Goal: Task Accomplishment & Management: Manage account settings

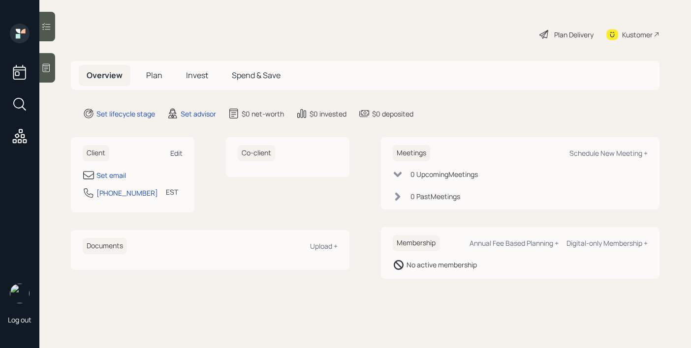
click at [180, 152] on div "Edit" at bounding box center [176, 153] width 12 height 9
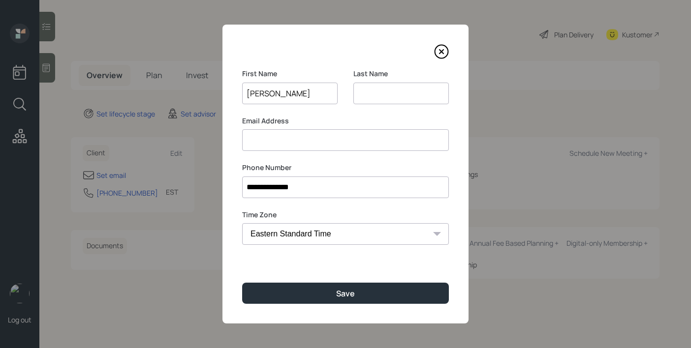
type input "[PERSON_NAME]"
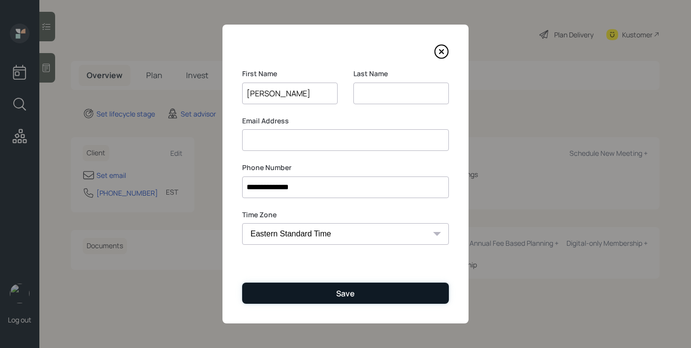
click at [354, 294] on button "Save" at bounding box center [345, 293] width 207 height 21
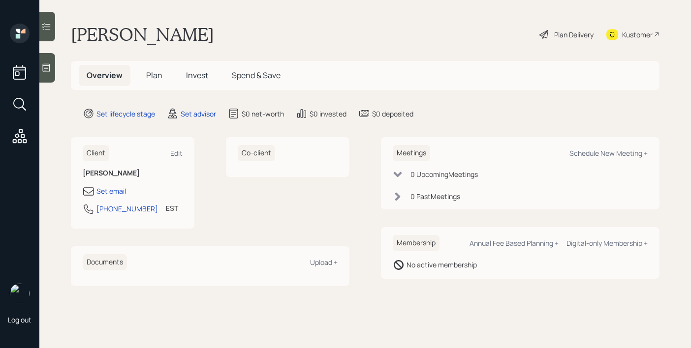
click at [209, 168] on div "Client Edit Dennis Set email 410-404-0785 EST Currently 1:05 PM Co-client" at bounding box center [210, 183] width 279 height 92
click at [174, 154] on div "Edit" at bounding box center [176, 153] width 12 height 9
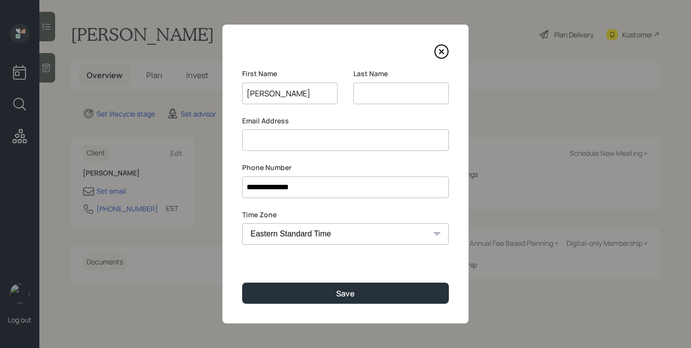
click at [337, 144] on input at bounding box center [345, 140] width 207 height 22
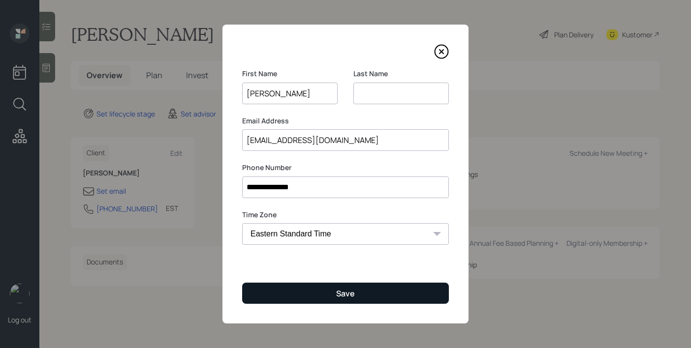
type input "[EMAIL_ADDRESS][DOMAIN_NAME]"
click at [345, 289] on div "Save" at bounding box center [345, 293] width 19 height 11
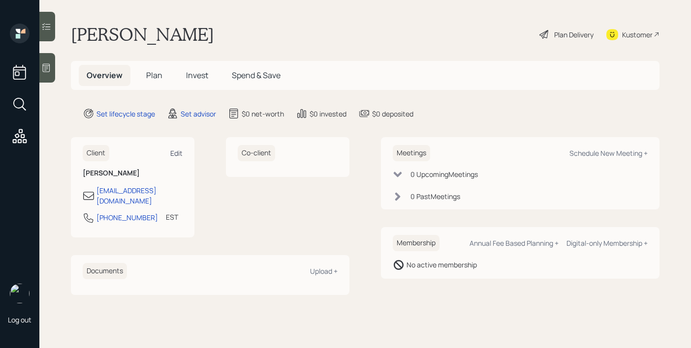
click at [180, 153] on div "Edit" at bounding box center [176, 153] width 12 height 9
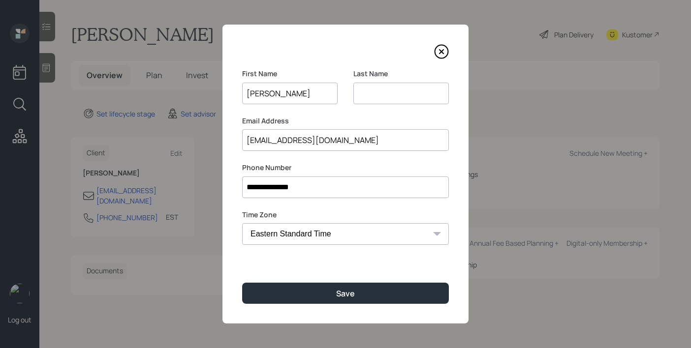
click at [386, 96] on input at bounding box center [400, 94] width 95 height 22
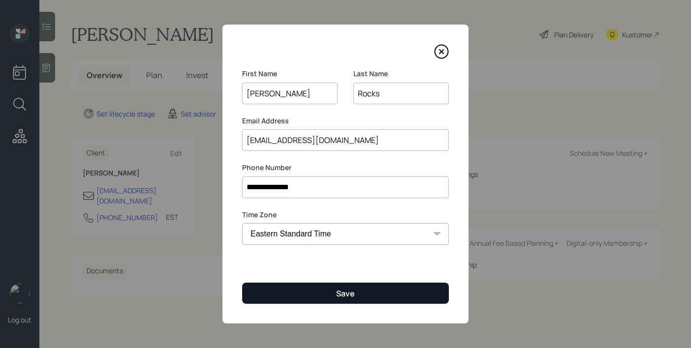
type input "Rocks"
click at [339, 289] on div "Save" at bounding box center [345, 293] width 19 height 11
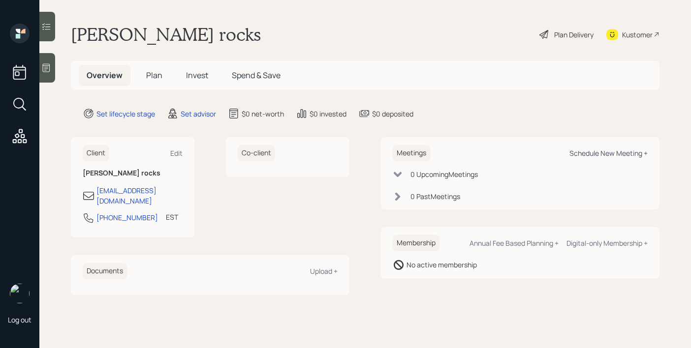
click at [616, 157] on div "Schedule New Meeting +" at bounding box center [608, 153] width 78 height 9
select select "round-robin"
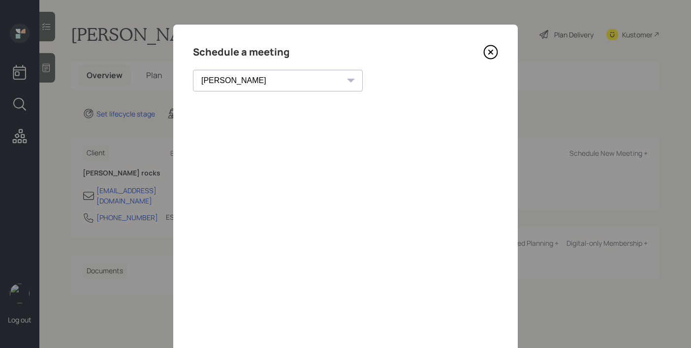
click at [487, 45] on icon at bounding box center [490, 52] width 15 height 15
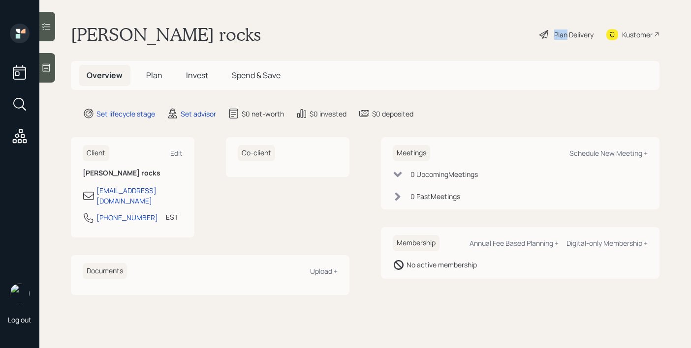
click at [487, 44] on div "Dennis rocks Plan Delivery Kustomer" at bounding box center [365, 35] width 589 height 22
click at [48, 72] on icon at bounding box center [46, 68] width 7 height 8
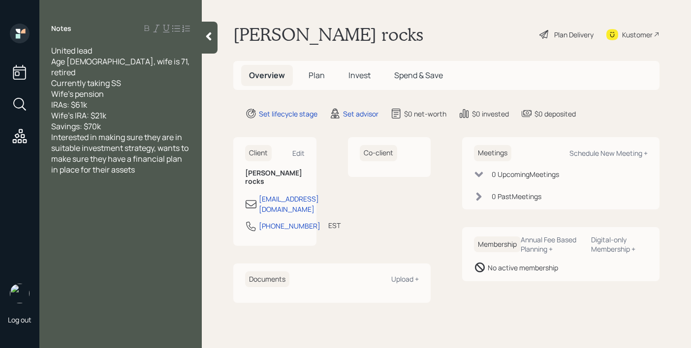
click at [153, 121] on div "Savings: $70k" at bounding box center [120, 126] width 139 height 11
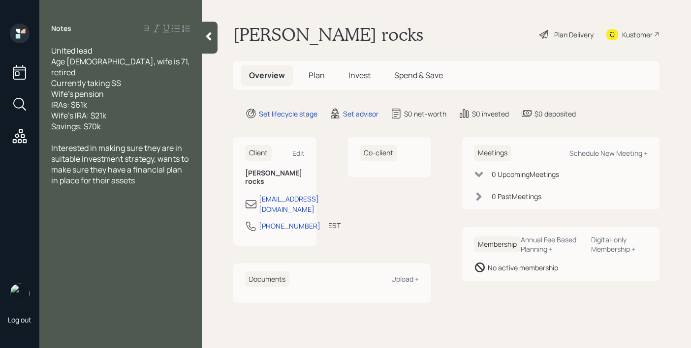
click at [207, 42] on div at bounding box center [210, 38] width 16 height 32
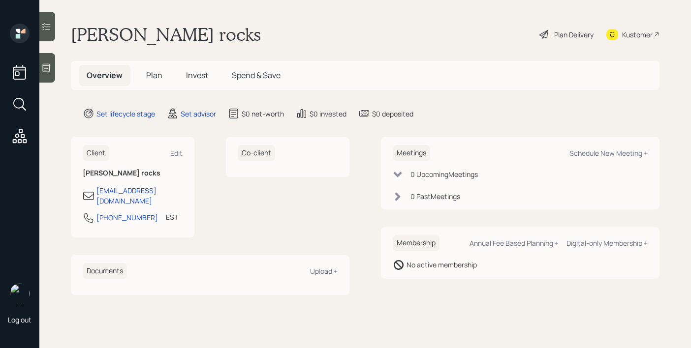
click at [46, 73] on div at bounding box center [47, 68] width 16 height 30
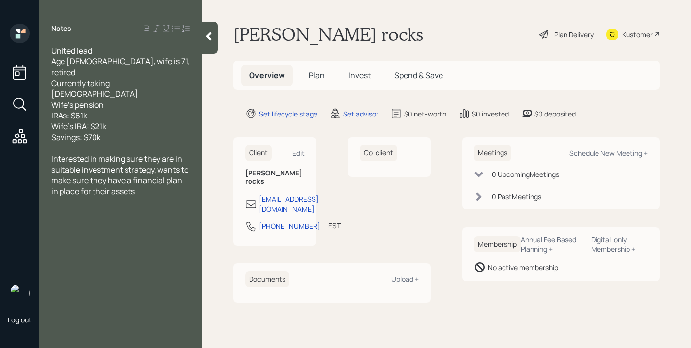
click at [210, 37] on icon at bounding box center [209, 36] width 10 height 10
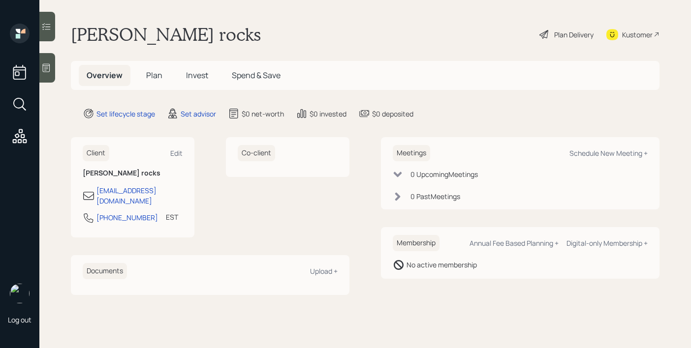
click at [628, 28] on div "Kustomer" at bounding box center [632, 35] width 53 height 22
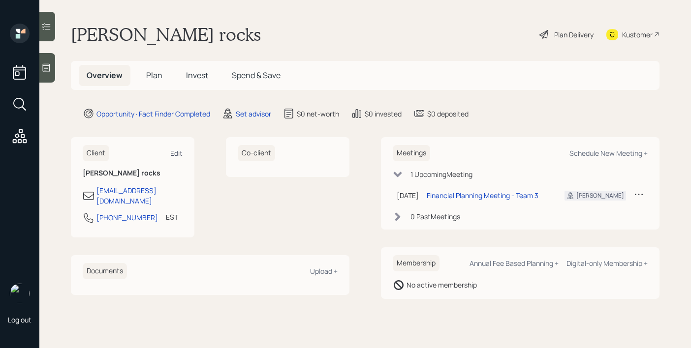
click at [176, 149] on div "Edit" at bounding box center [176, 153] width 12 height 9
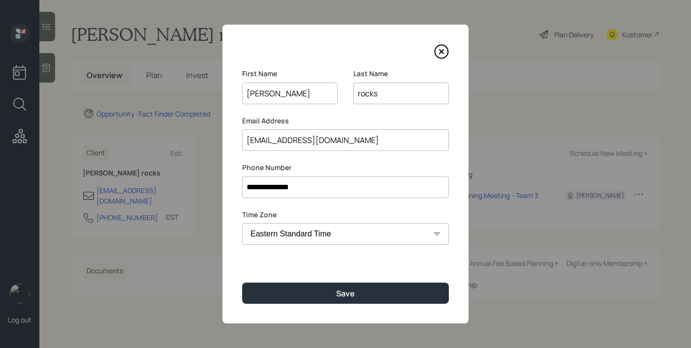
click at [363, 93] on input "rocks" at bounding box center [400, 94] width 95 height 22
type input "Rocks"
drag, startPoint x: 368, startPoint y: 146, endPoint x: 186, endPoint y: 148, distance: 182.1
click at [186, 147] on div "**********" at bounding box center [345, 174] width 691 height 348
drag, startPoint x: 352, startPoint y: 142, endPoint x: 235, endPoint y: 132, distance: 118.1
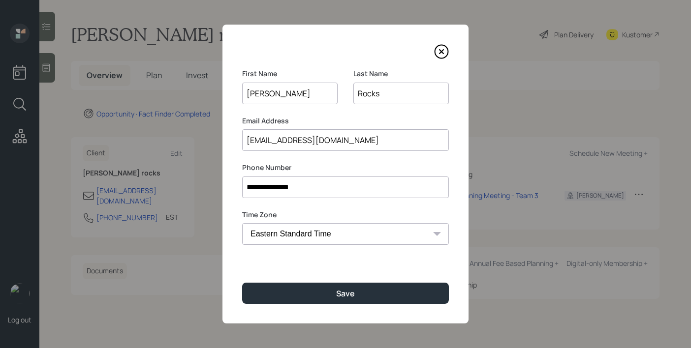
click at [235, 132] on div "**********" at bounding box center [345, 174] width 246 height 299
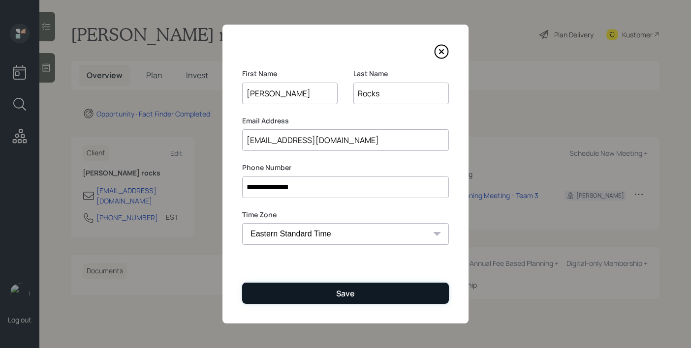
click at [339, 293] on div "Save" at bounding box center [345, 293] width 19 height 11
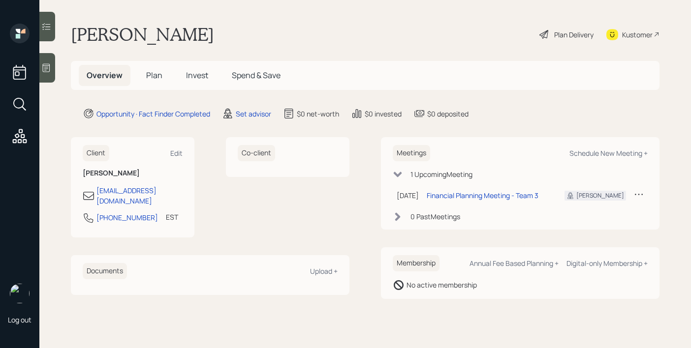
click at [50, 72] on icon at bounding box center [46, 68] width 10 height 10
